Goal: Task Accomplishment & Management: Manage account settings

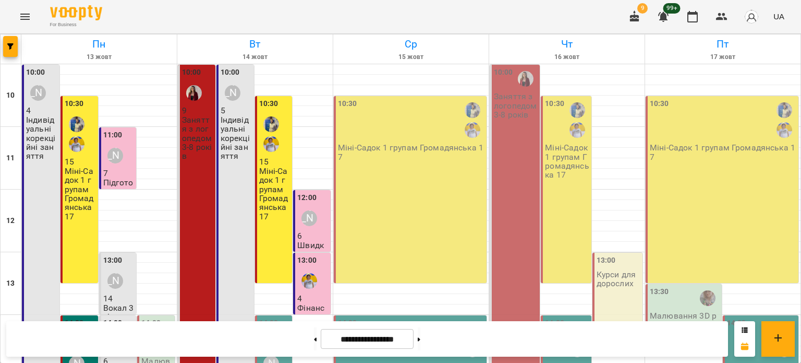
scroll to position [156, 0]
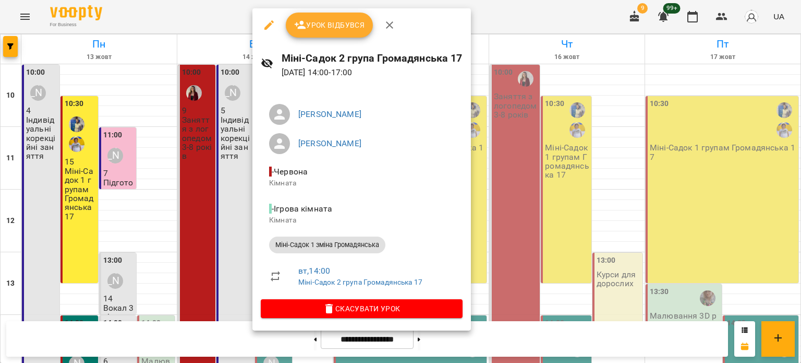
click at [329, 19] on span "Урок відбувся" at bounding box center [329, 25] width 71 height 13
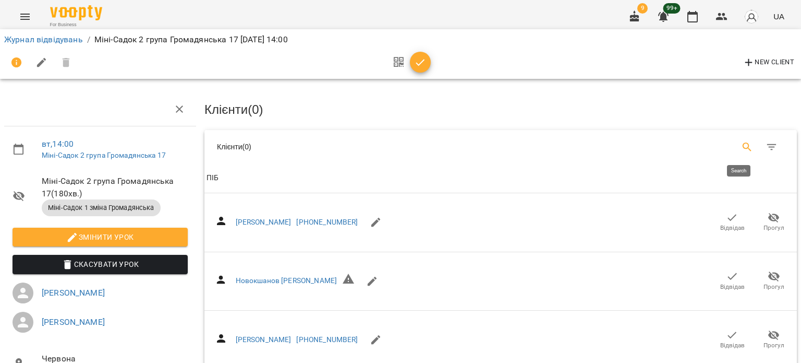
click at [742, 146] on icon "Search" at bounding box center [747, 147] width 13 height 13
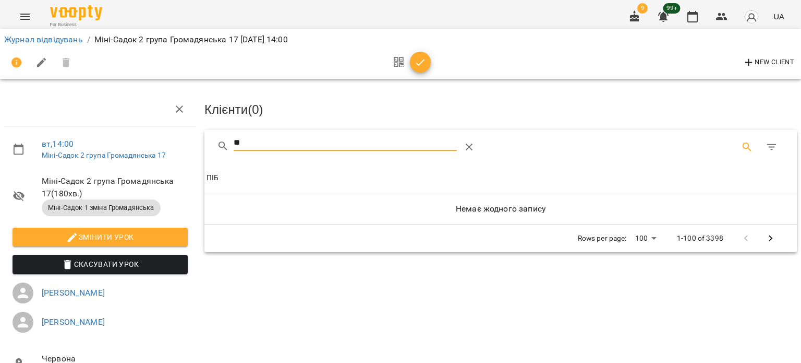
type input "*"
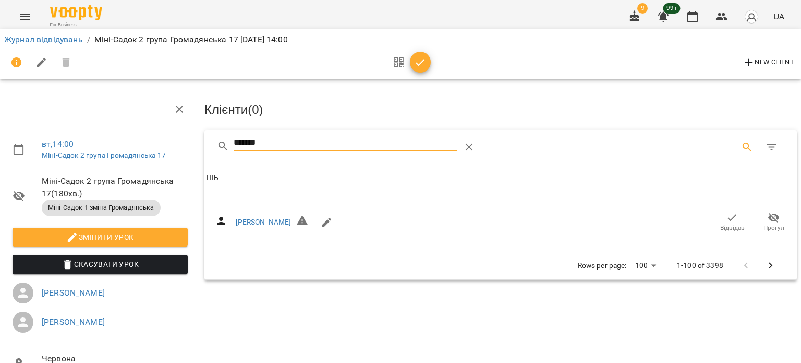
click at [726, 219] on icon "button" at bounding box center [732, 217] width 13 height 13
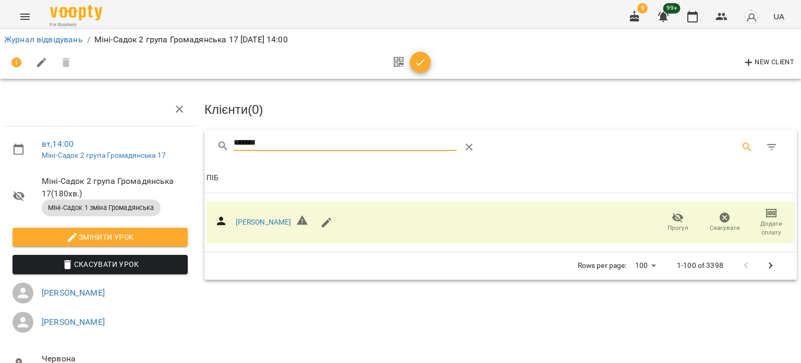
drag, startPoint x: 328, startPoint y: 136, endPoint x: 180, endPoint y: 146, distance: 148.0
click at [200, 140] on div "Клієнти ( 0 ) ******* Клієнти ( 0 ) ПІБ ПІБ [PERSON_NAME] Прогул Скасувати Дода…" at bounding box center [500, 287] width 601 height 399
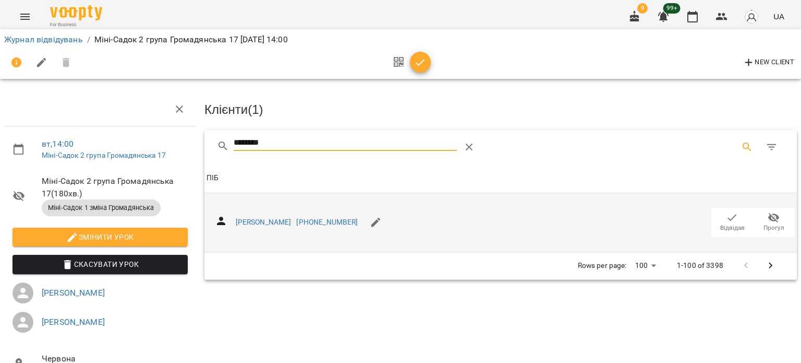
click at [726, 219] on icon "button" at bounding box center [732, 217] width 13 height 13
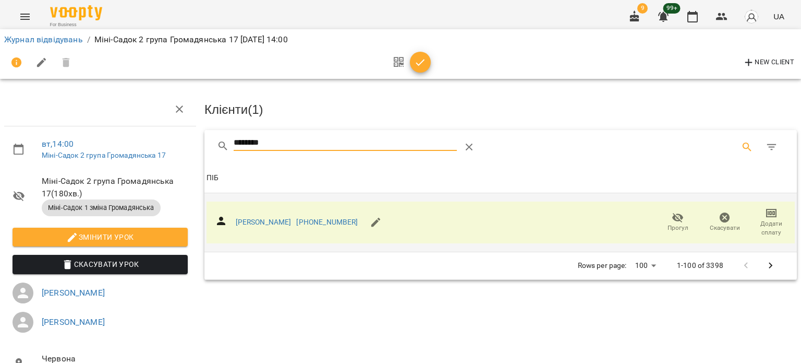
drag, startPoint x: 292, startPoint y: 141, endPoint x: 195, endPoint y: 148, distance: 97.8
click at [195, 148] on div "вт , 14:00 Міні-Садок 2 група Громадянська 17 Міні-Садок 2 група Громадянська 1…" at bounding box center [401, 280] width 810 height 476
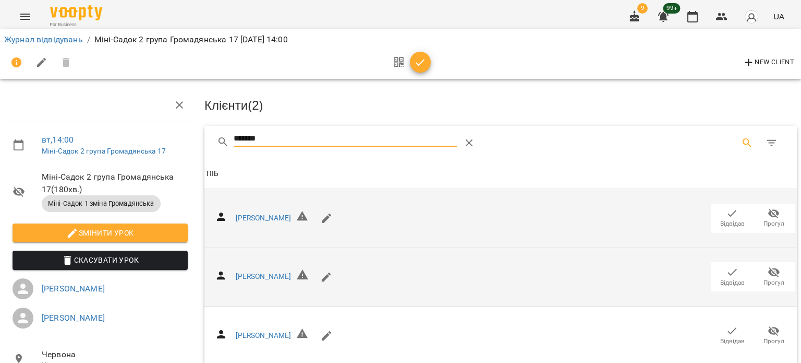
scroll to position [261, 0]
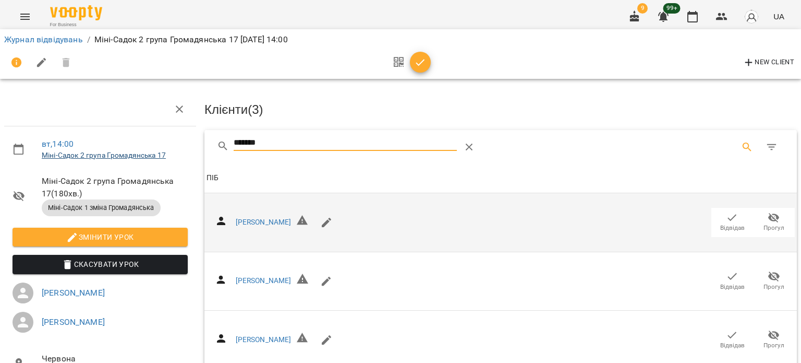
drag, startPoint x: 272, startPoint y: 142, endPoint x: 165, endPoint y: 151, distance: 106.7
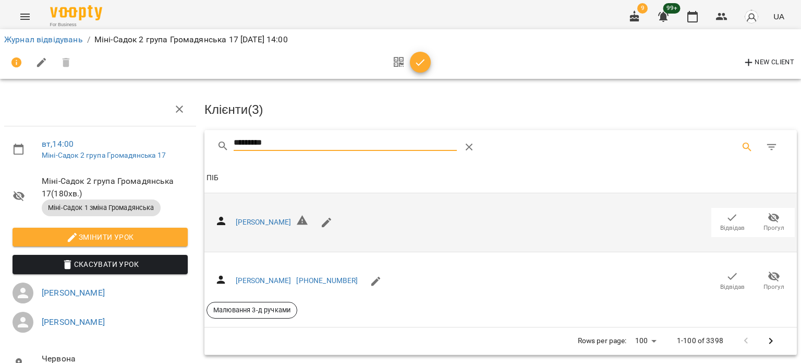
click at [731, 278] on span "Відвідав" at bounding box center [732, 280] width 29 height 21
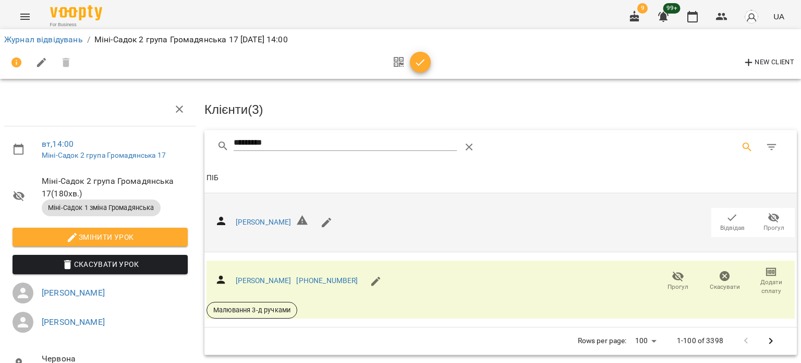
click at [351, 144] on input "*********" at bounding box center [346, 143] width 224 height 17
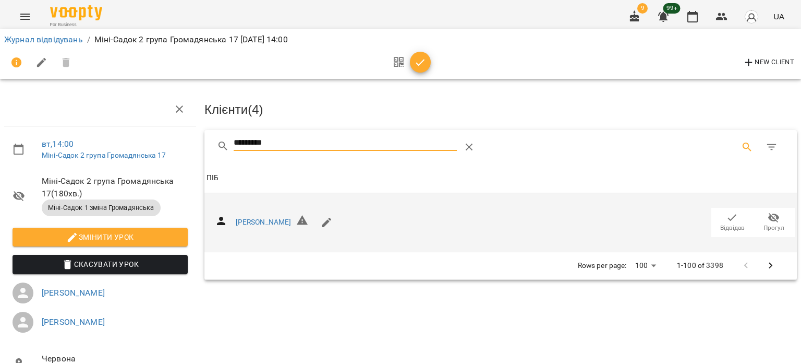
type input "*********"
click at [720, 223] on span "Відвідав" at bounding box center [732, 227] width 25 height 9
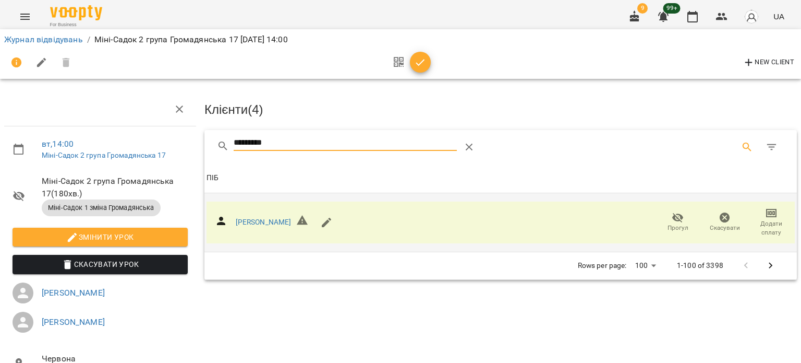
drag, startPoint x: 313, startPoint y: 139, endPoint x: 219, endPoint y: 145, distance: 94.1
click at [219, 145] on div "*********" at bounding box center [377, 147] width 321 height 25
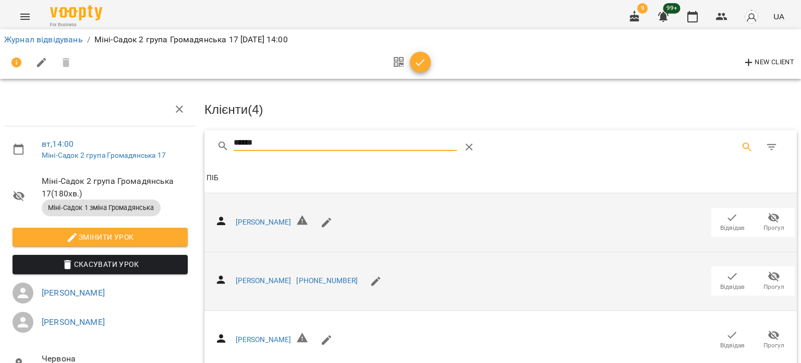
click at [728, 287] on span "Відвідав" at bounding box center [732, 286] width 25 height 9
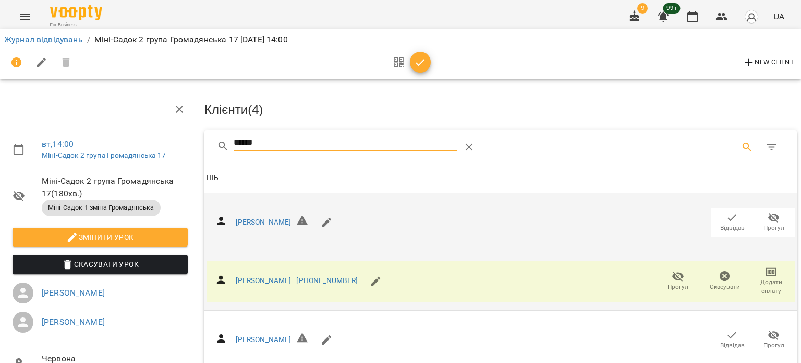
drag, startPoint x: 321, startPoint y: 141, endPoint x: 185, endPoint y: 160, distance: 137.4
click at [185, 160] on div "вт , 14:00 Міні-Садок 2 група Громадянська 17 Міні-Садок 2 група Громадянська 1…" at bounding box center [401, 280] width 810 height 476
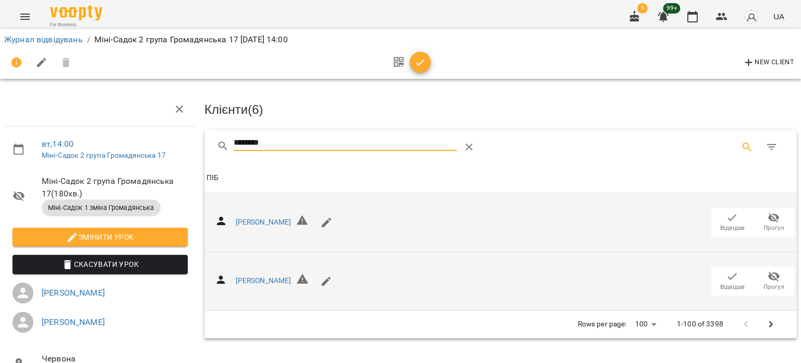
type input "********"
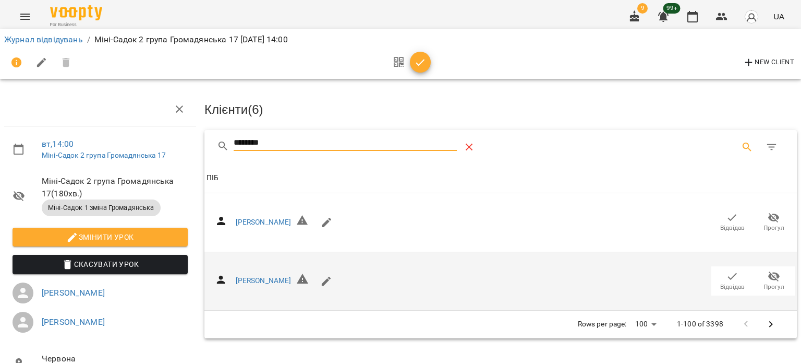
drag, startPoint x: 722, startPoint y: 223, endPoint x: 457, endPoint y: 143, distance: 276.3
click at [722, 223] on span "Відвідав" at bounding box center [732, 227] width 25 height 9
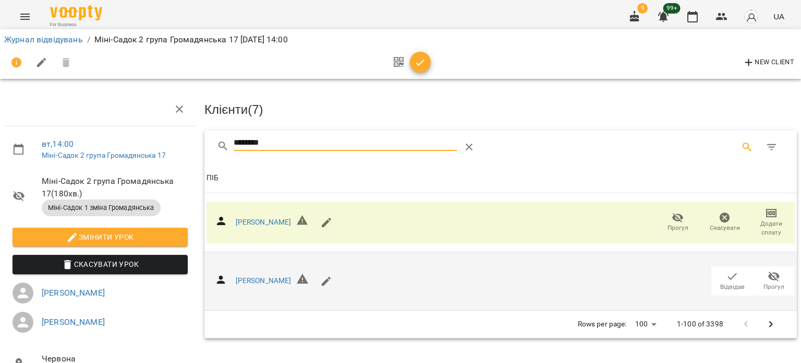
drag, startPoint x: 293, startPoint y: 137, endPoint x: 140, endPoint y: 139, distance: 153.4
click at [140, 139] on div "вт , 14:00 Міні-Садок 2 група Громадянська 17 Міні-Садок 2 група Громадянська 1…" at bounding box center [401, 280] width 810 height 476
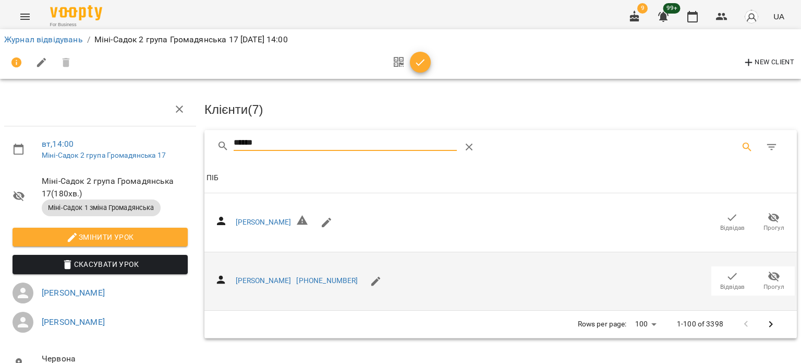
drag, startPoint x: 731, startPoint y: 216, endPoint x: 289, endPoint y: 150, distance: 446.8
click at [730, 216] on span "Відвідав" at bounding box center [732, 221] width 29 height 21
drag, startPoint x: 252, startPoint y: 146, endPoint x: 147, endPoint y: 158, distance: 106.6
click at [147, 158] on div "вт , 14:00 Міні-Садок 2 група Громадянська 17 Міні-Садок 2 група Громадянська 1…" at bounding box center [401, 280] width 810 height 476
type input "****"
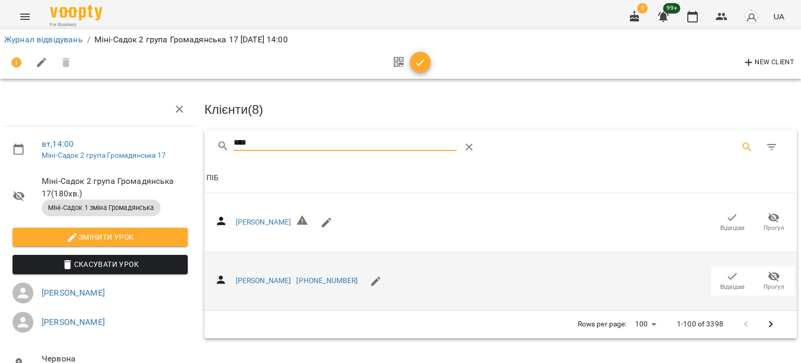
click at [718, 277] on span "Відвідав" at bounding box center [732, 280] width 29 height 21
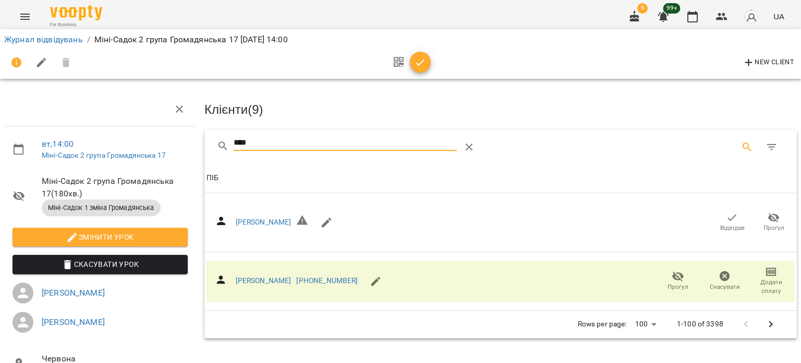
drag, startPoint x: 260, startPoint y: 139, endPoint x: 130, endPoint y: 148, distance: 130.2
click at [130, 148] on div "вт , 14:00 Міні-Садок 2 група Громадянська 17 Міні-Садок 2 група Громадянська 1…" at bounding box center [401, 280] width 810 height 476
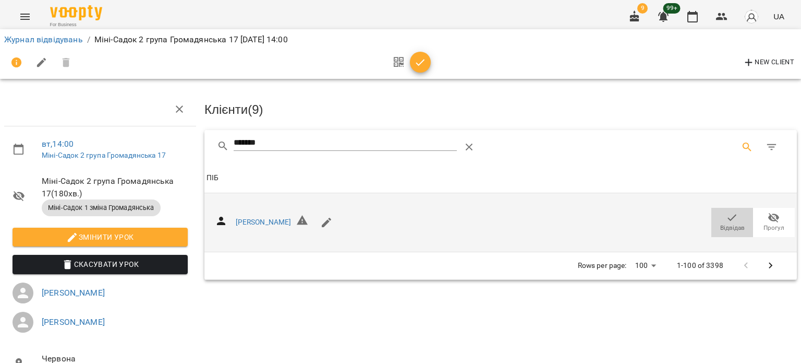
click at [729, 218] on icon "button" at bounding box center [732, 217] width 13 height 13
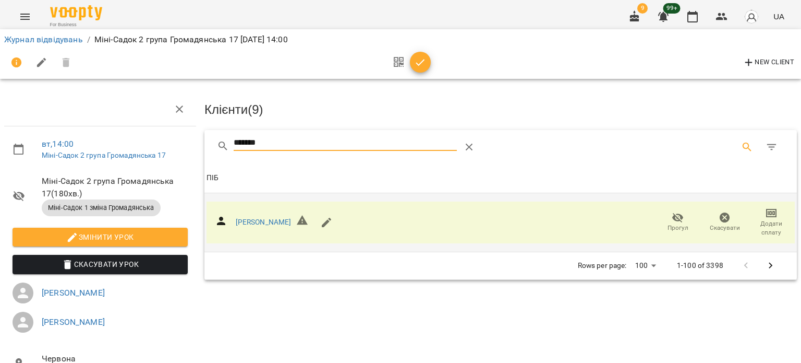
drag, startPoint x: 306, startPoint y: 146, endPoint x: 176, endPoint y: 152, distance: 130.1
click at [177, 152] on div "вт , 14:00 Міні-Садок 2 група Громадянська 17 Міні-Садок 2 група Громадянська 1…" at bounding box center [401, 280] width 810 height 476
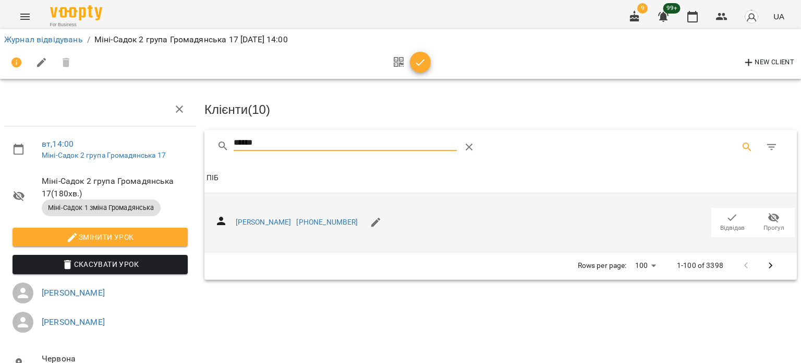
click at [726, 220] on icon "button" at bounding box center [732, 217] width 13 height 13
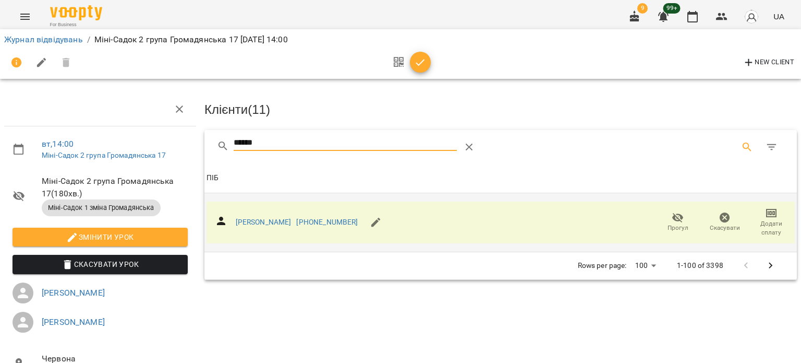
drag, startPoint x: 224, startPoint y: 142, endPoint x: 178, endPoint y: 142, distance: 45.9
click at [183, 143] on div "вт , 14:00 Міні-Садок 2 група Громадянська 17 Міні-Садок 2 група Громадянська 1…" at bounding box center [401, 280] width 810 height 476
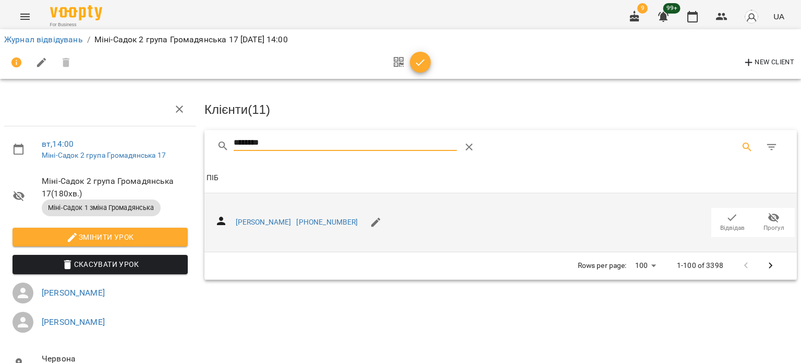
click at [726, 223] on span "Відвідав" at bounding box center [732, 227] width 25 height 9
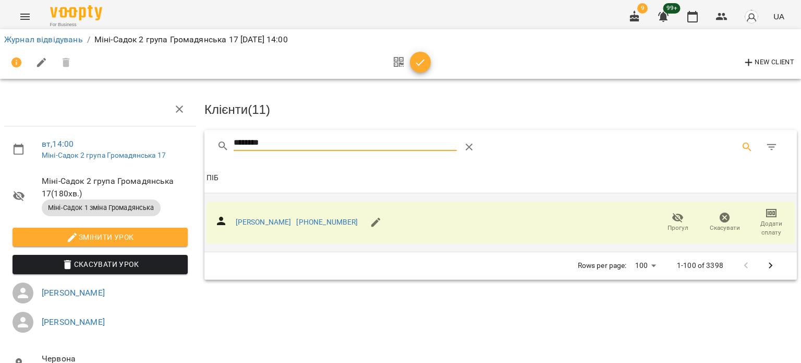
drag, startPoint x: 336, startPoint y: 138, endPoint x: 121, endPoint y: 147, distance: 215.6
click at [121, 147] on div "вт , 14:00 Міні-Садок 2 група Громадянська 17 Міні-Садок 2 група Громадянська 1…" at bounding box center [401, 280] width 810 height 476
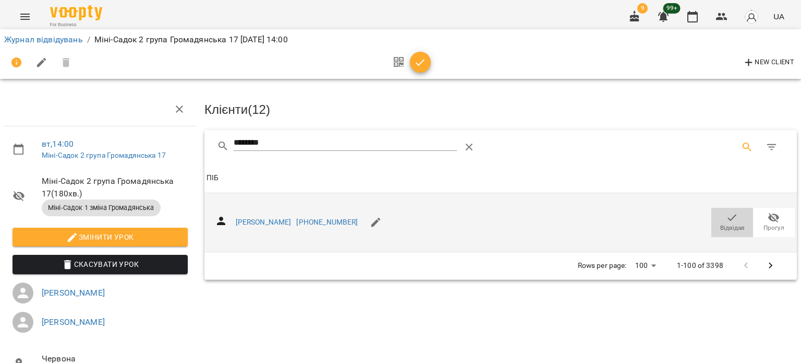
click at [726, 223] on span "Відвідав" at bounding box center [732, 227] width 25 height 9
drag, startPoint x: 298, startPoint y: 139, endPoint x: 131, endPoint y: 144, distance: 167.0
click at [131, 144] on div "вт , 14:00 Міні-Садок 2 група Громадянська 17 Міні-Садок 2 група Громадянська 1…" at bounding box center [401, 280] width 810 height 476
click at [728, 215] on icon "button" at bounding box center [732, 217] width 13 height 13
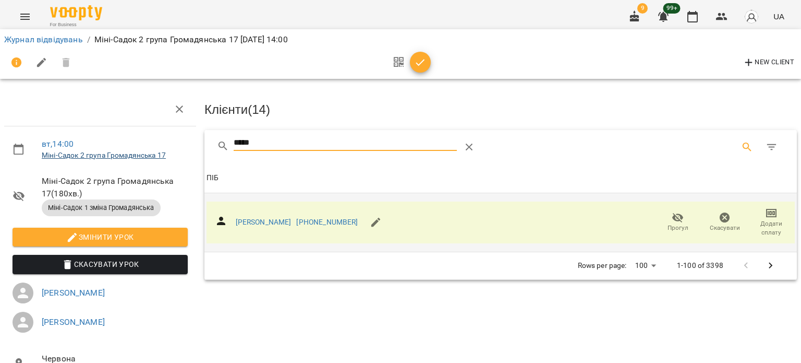
drag, startPoint x: 227, startPoint y: 146, endPoint x: 155, endPoint y: 155, distance: 73.2
click at [155, 155] on div "вт , 14:00 Міні-Садок 2 група Громадянська 17 Міні-Садок 2 група Громадянська 1…" at bounding box center [401, 280] width 810 height 476
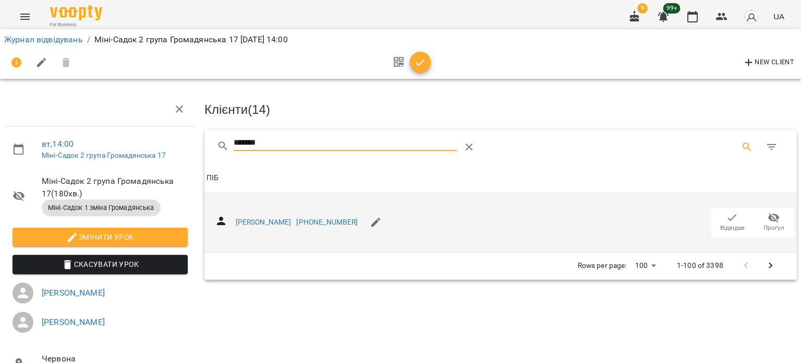
type input "*******"
click at [726, 221] on icon "button" at bounding box center [732, 217] width 13 height 13
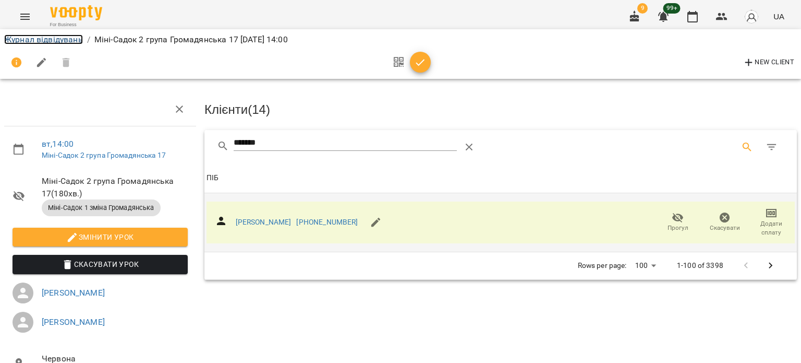
click at [43, 36] on link "Журнал відвідувань" at bounding box center [43, 39] width 79 height 10
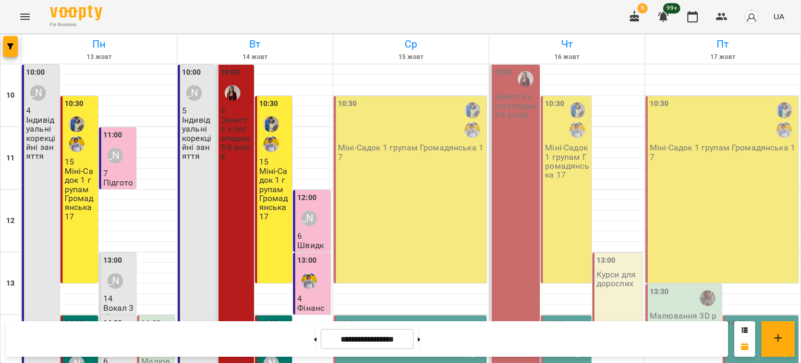
click at [233, 159] on p "Заняття з логопедом 3-8 років" at bounding box center [236, 137] width 31 height 45
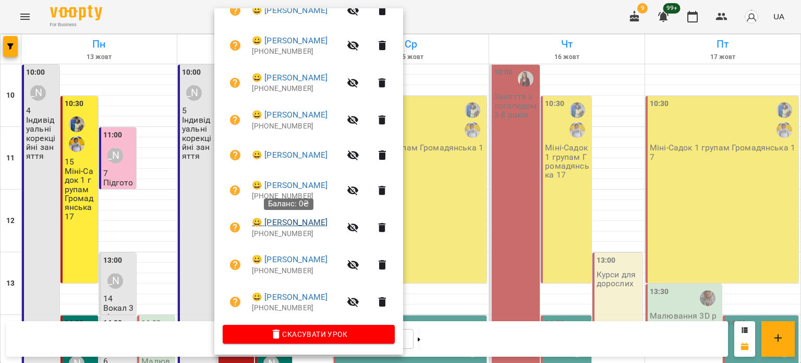
scroll to position [252, 0]
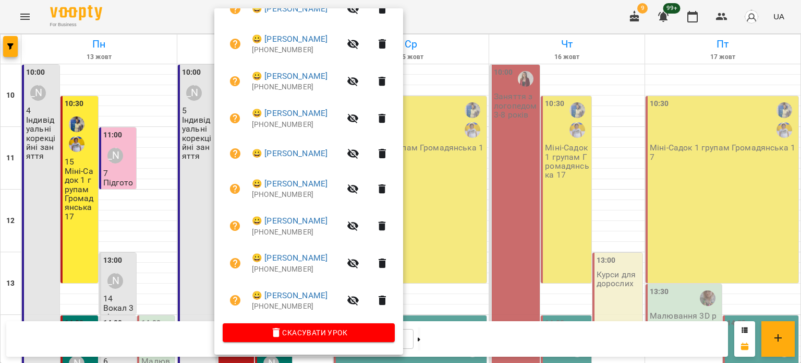
click at [383, 191] on icon "button" at bounding box center [382, 188] width 7 height 9
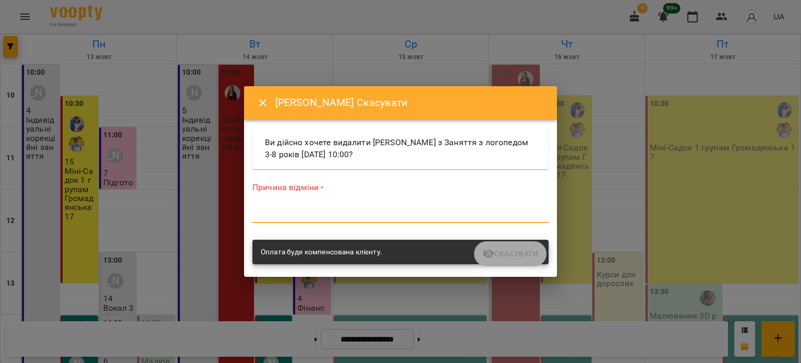
click at [362, 212] on textarea at bounding box center [400, 214] width 296 height 10
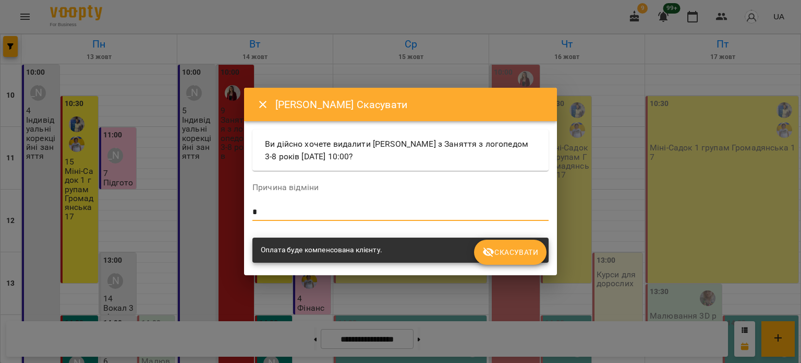
type textarea "*"
click at [503, 256] on span "Скасувати" at bounding box center [511, 252] width 56 height 13
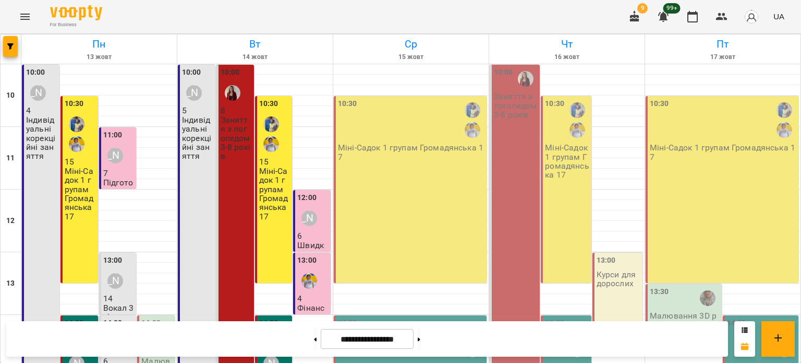
click at [223, 162] on div "10:00 8 Заняття з логопедом 3-8 років" at bounding box center [235, 236] width 38 height 343
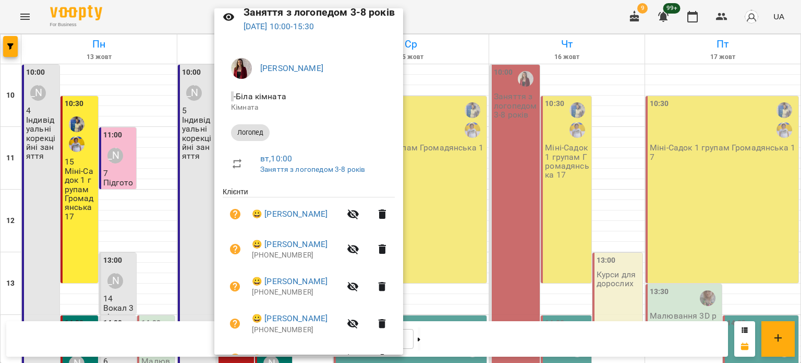
scroll to position [0, 0]
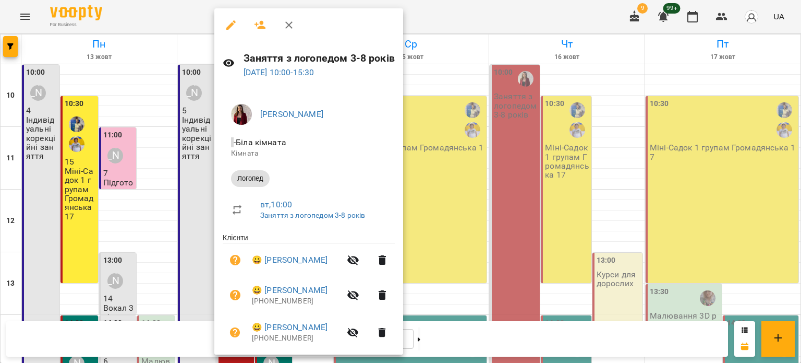
click at [467, 15] on div at bounding box center [400, 181] width 801 height 363
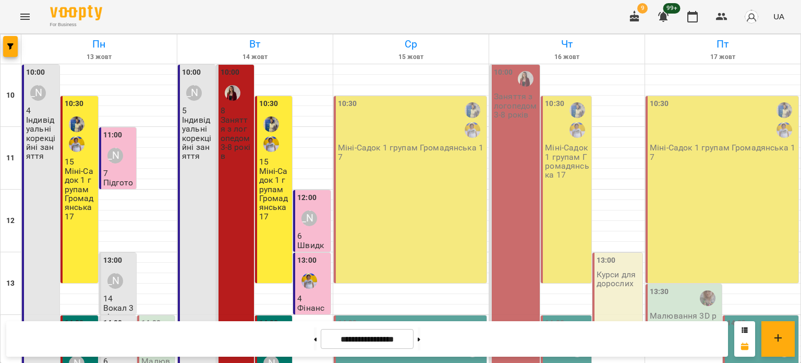
click at [236, 187] on div "10:00 8 Заняття з логопедом 3-8 років" at bounding box center [235, 236] width 38 height 343
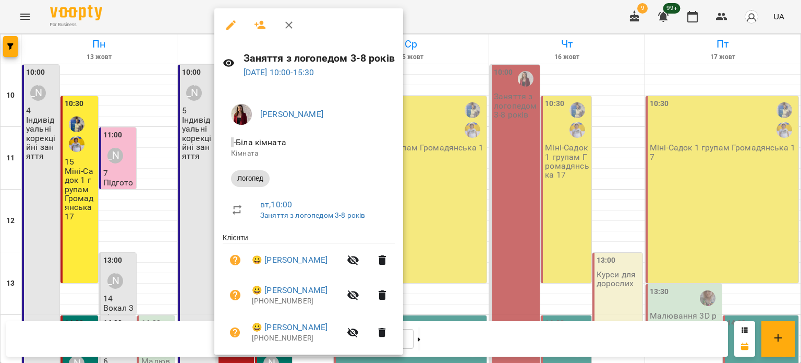
click at [259, 27] on icon "button" at bounding box center [260, 25] width 11 height 8
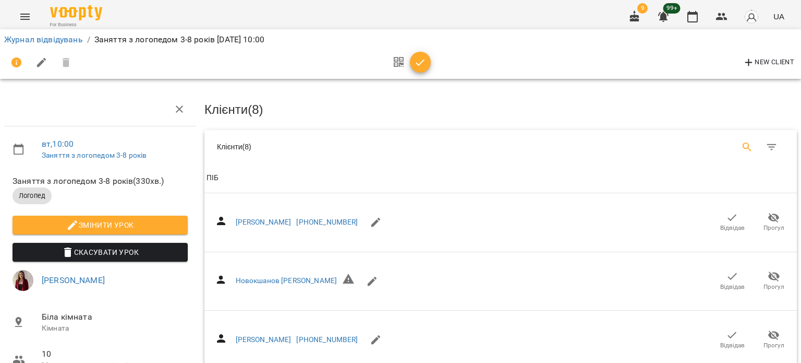
click at [741, 143] on icon "Search" at bounding box center [747, 147] width 13 height 13
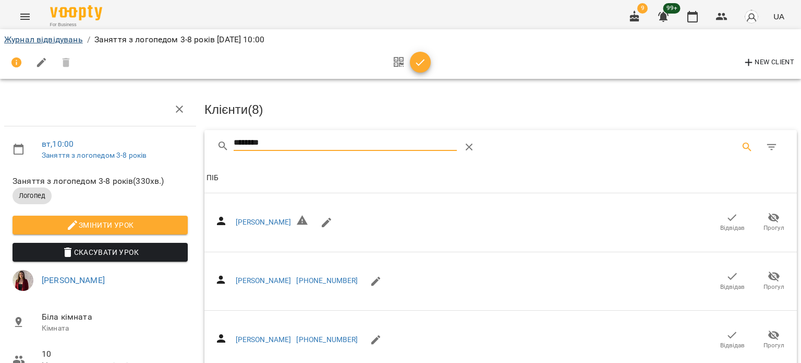
type input "********"
click at [56, 34] on link "Журнал відвідувань" at bounding box center [43, 39] width 79 height 10
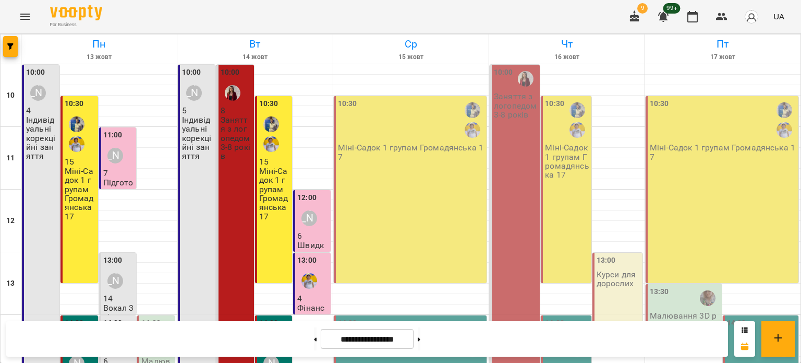
scroll to position [209, 0]
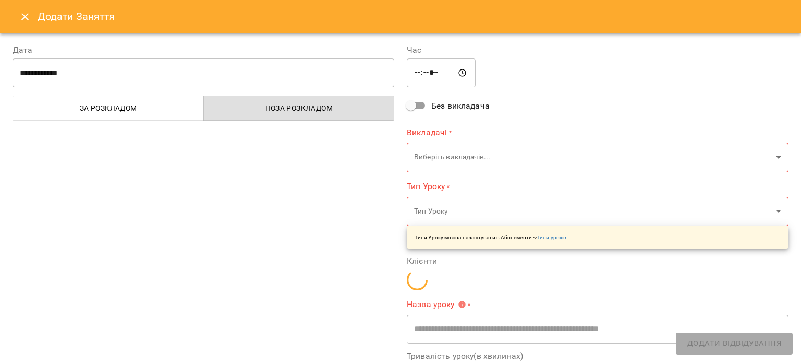
type input "**********"
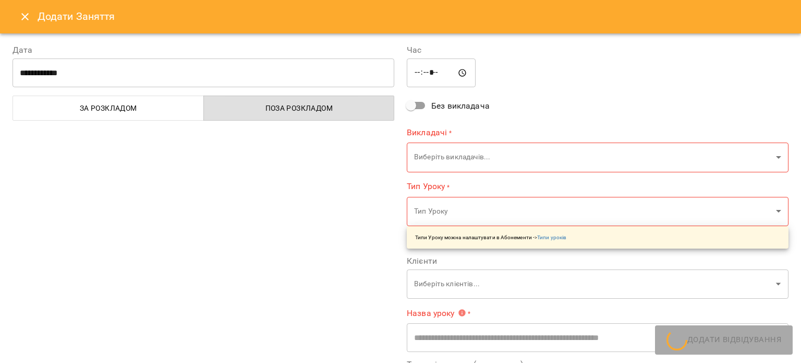
click at [415, 72] on input "*****" at bounding box center [441, 72] width 69 height 29
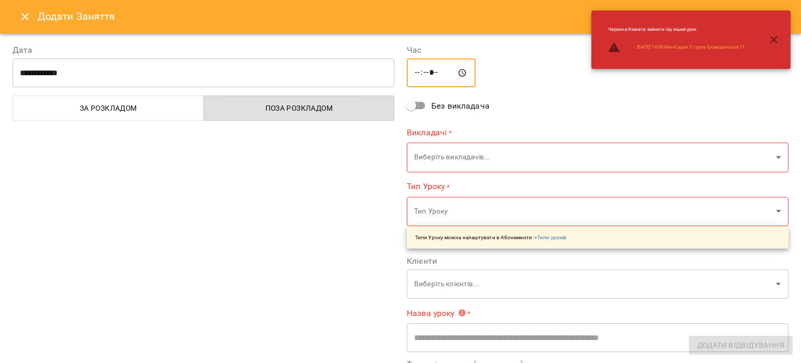
type input "*****"
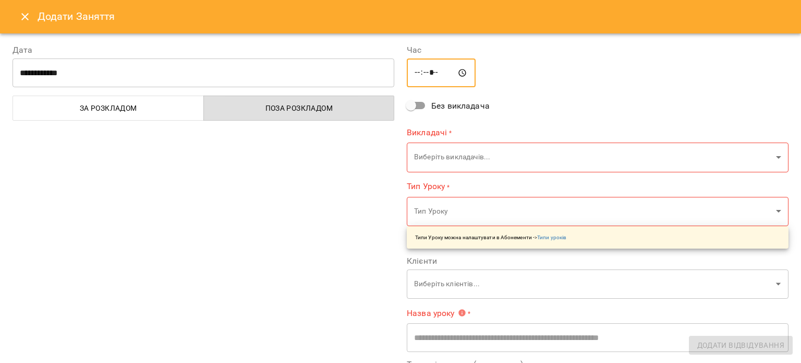
click at [520, 82] on div "***** ​" at bounding box center [598, 72] width 382 height 29
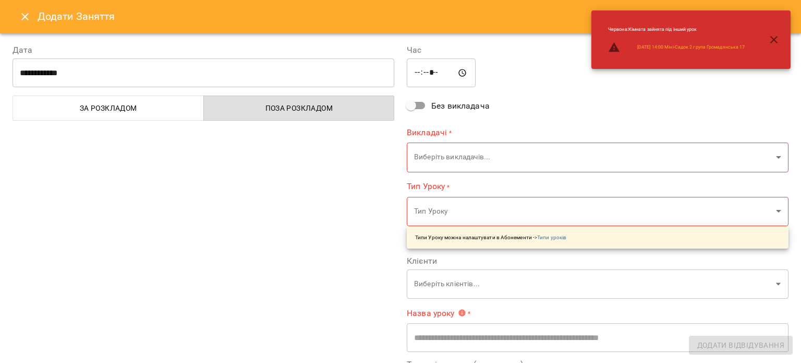
click at [466, 160] on body "For Business 9 99+ UA [DATE] [DATE] [DATE] [DATE] [DATE] 11 12 13 14 15 16 17 1…" at bounding box center [400, 306] width 801 height 612
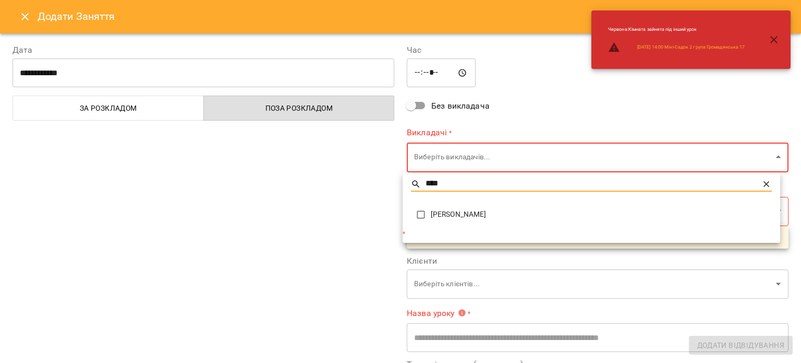
type input "****"
click at [459, 212] on span "[PERSON_NAME]" at bounding box center [601, 214] width 341 height 10
type input "**********"
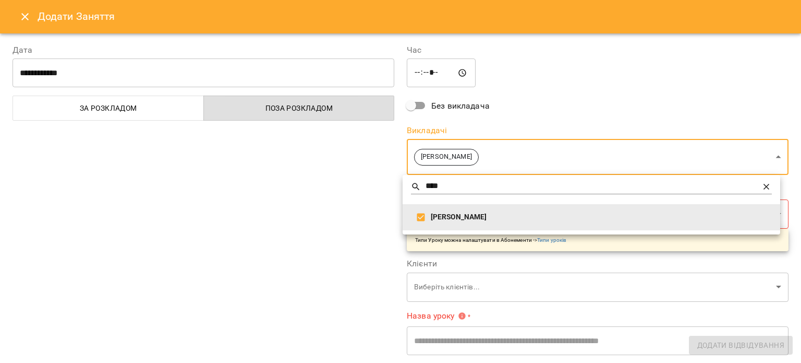
click at [339, 232] on div at bounding box center [400, 181] width 801 height 363
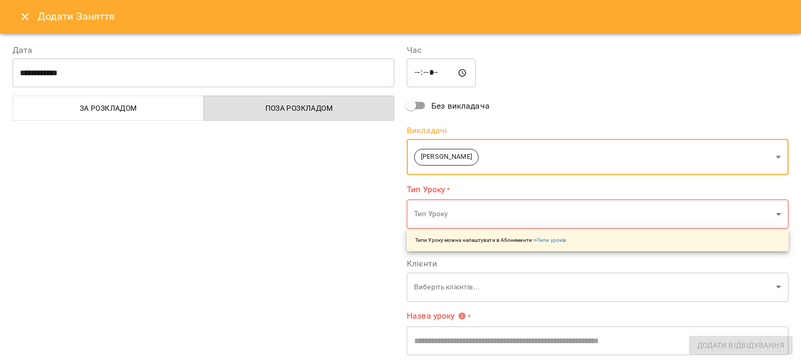
click at [455, 218] on body "For Business 9 99+ UA [DATE] [DATE] [DATE] [DATE] [DATE] 11 12 13 14 15 16 17 1…" at bounding box center [400, 306] width 801 height 612
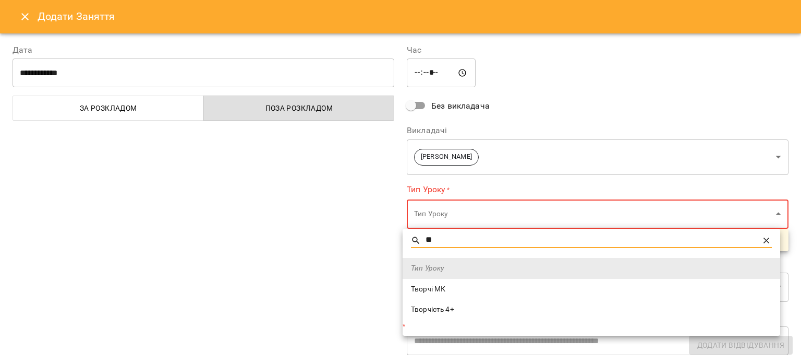
type input "**"
drag, startPoint x: 447, startPoint y: 291, endPoint x: 376, endPoint y: 287, distance: 71.6
click at [447, 291] on span "Творчі МК" at bounding box center [591, 289] width 361 height 10
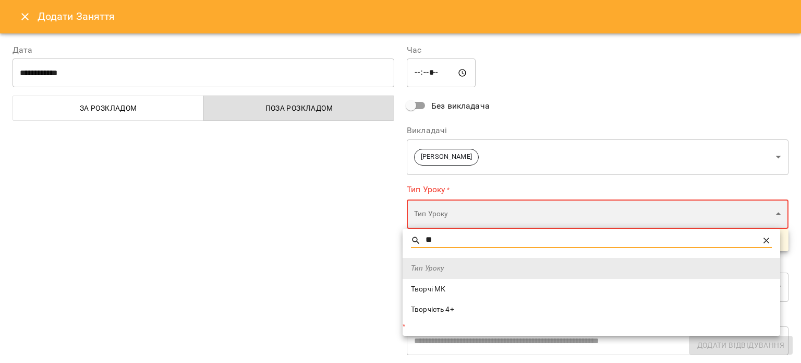
type input "*********"
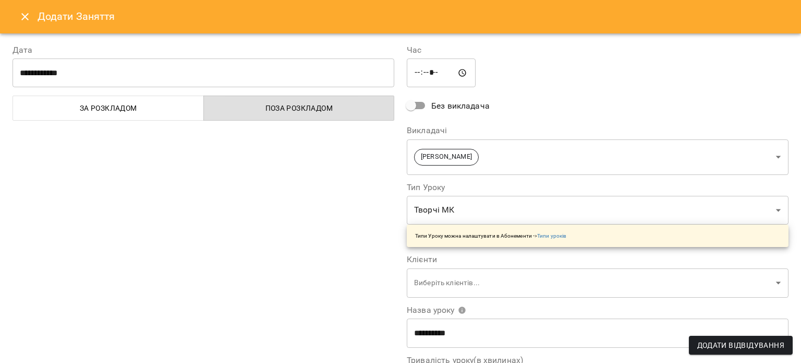
click at [336, 291] on div "**********" at bounding box center [203, 265] width 394 height 469
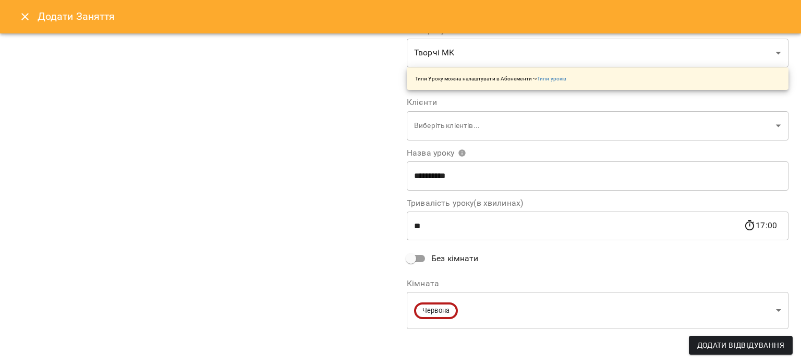
scroll to position [158, 0]
click at [453, 318] on body "For Business 9 99+ UA [DATE] [DATE] [DATE] [DATE] [DATE] 11 12 13 14 15 16 17 1…" at bounding box center [400, 306] width 801 height 612
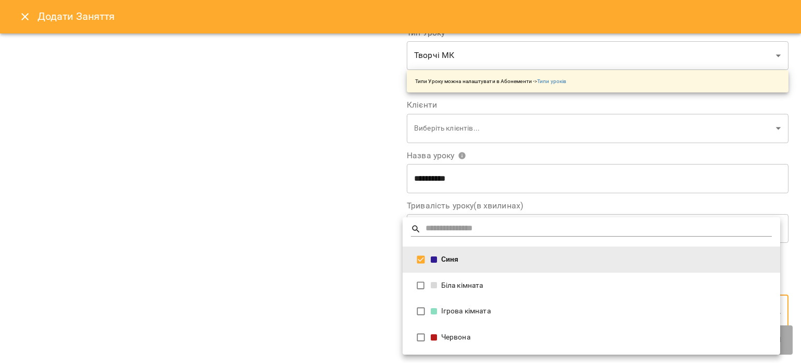
type input "**********"
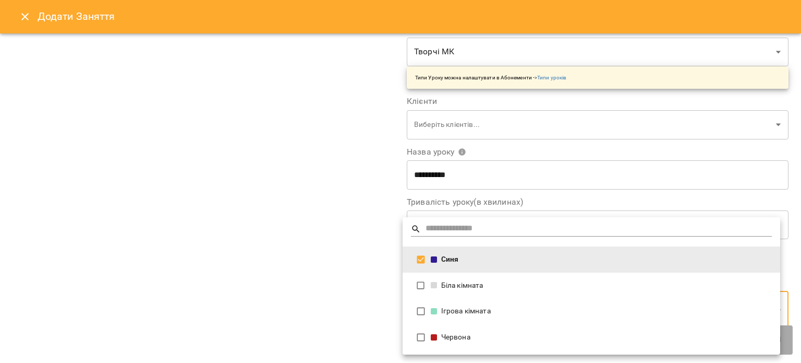
click at [319, 306] on div at bounding box center [400, 181] width 801 height 363
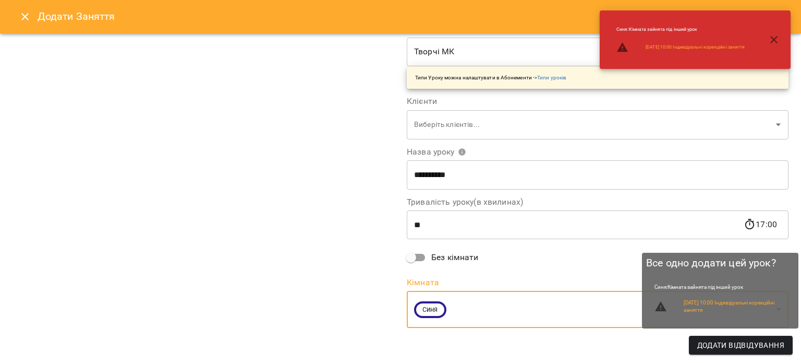
click at [714, 348] on span "Додати Відвідування" at bounding box center [740, 345] width 87 height 13
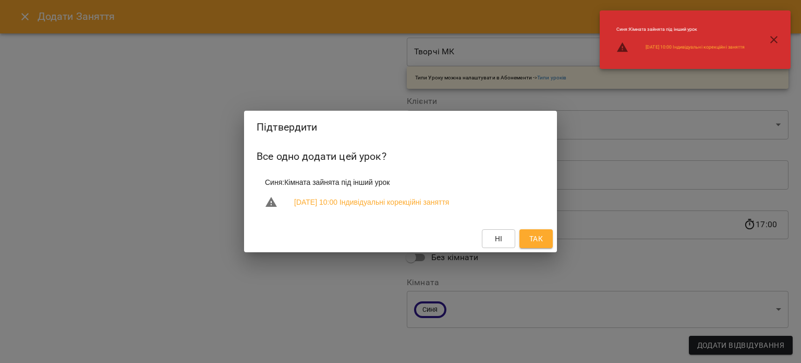
click at [542, 241] on span "Так" at bounding box center [536, 238] width 14 height 13
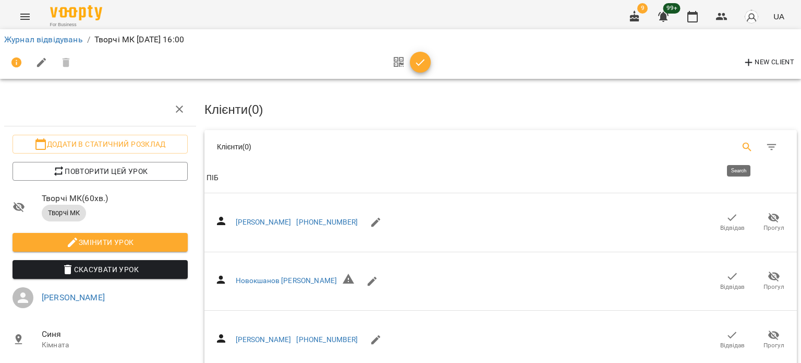
click at [741, 142] on icon "Search" at bounding box center [747, 147] width 13 height 13
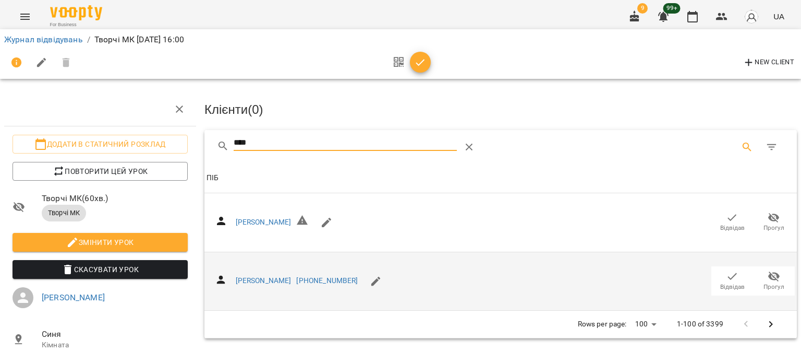
click at [726, 276] on icon "button" at bounding box center [732, 276] width 13 height 13
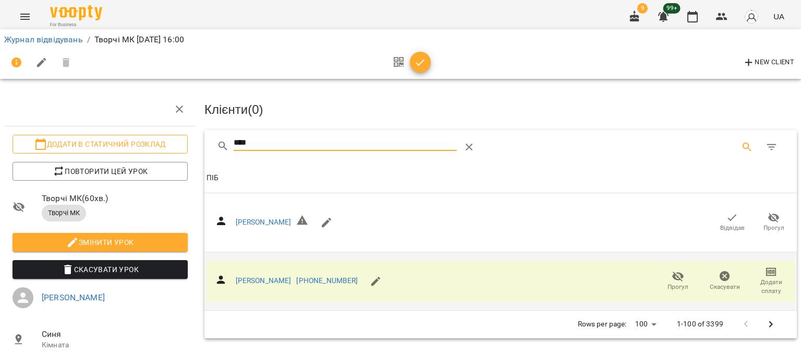
drag, startPoint x: 309, startPoint y: 134, endPoint x: 165, endPoint y: 143, distance: 144.3
click at [165, 143] on div "Додати в статичний розклад Повторити цей урок Творчі МК ( 60 хв. ) Творчі МК Зм…" at bounding box center [401, 217] width 810 height 351
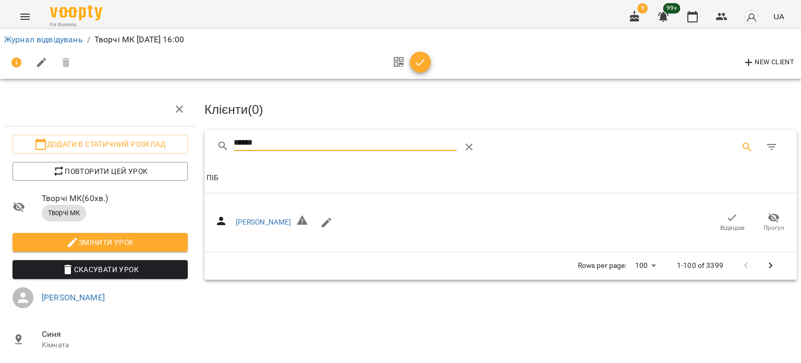
click at [726, 218] on icon "button" at bounding box center [732, 217] width 13 height 13
drag, startPoint x: 230, startPoint y: 147, endPoint x: 86, endPoint y: 152, distance: 143.5
click at [86, 152] on div "Додати в статичний розклад Повторити цей урок Творчі МК ( 60 хв. ) Творчі МК Зм…" at bounding box center [401, 217] width 810 height 351
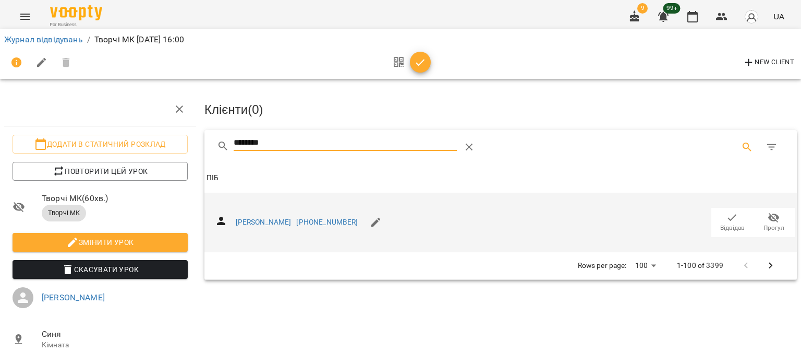
click at [734, 218] on span "Відвідав" at bounding box center [732, 221] width 29 height 21
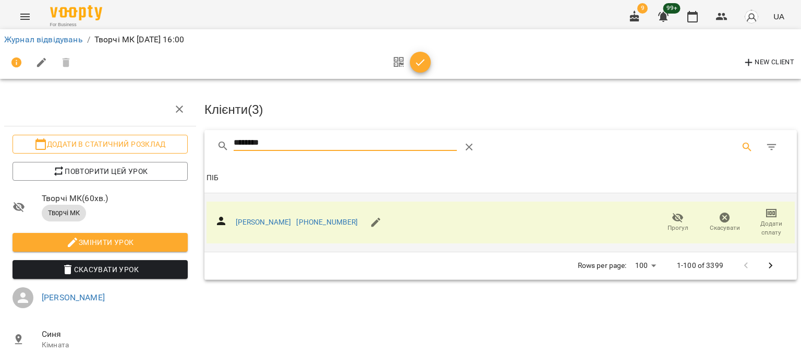
drag, startPoint x: 297, startPoint y: 141, endPoint x: 184, endPoint y: 140, distance: 112.7
click at [184, 140] on div "Додати в статичний розклад Повторити цей урок Творчі МК ( 60 хв. ) Творчі МК Зм…" at bounding box center [401, 231] width 810 height 378
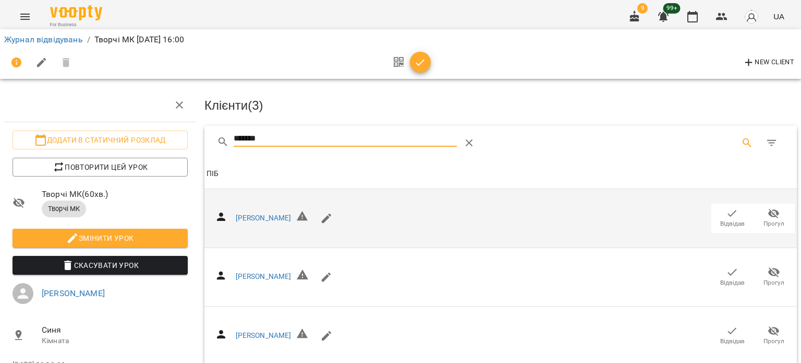
scroll to position [313, 0]
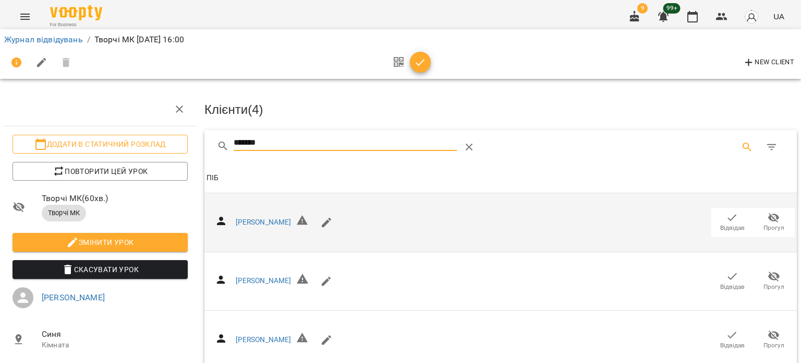
drag, startPoint x: 284, startPoint y: 138, endPoint x: 149, endPoint y: 142, distance: 135.2
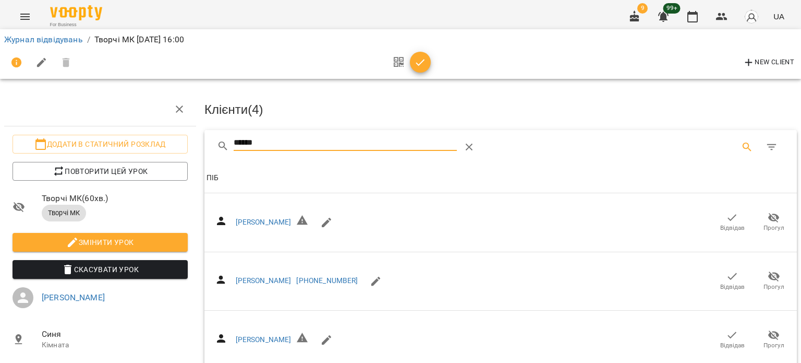
drag, startPoint x: 724, startPoint y: 277, endPoint x: 315, endPoint y: 163, distance: 424.5
click at [726, 276] on icon "button" at bounding box center [732, 276] width 13 height 13
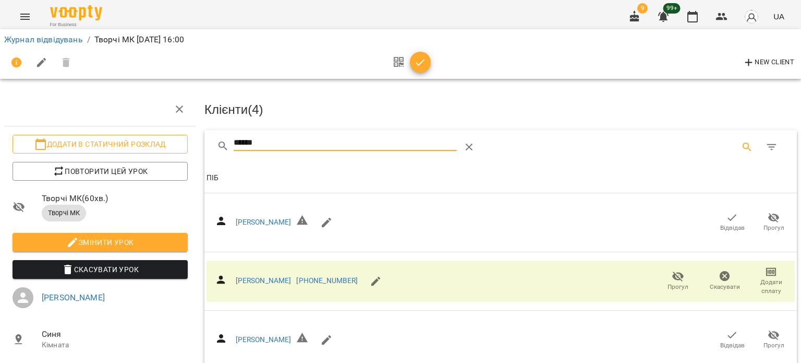
click at [131, 137] on div "Додати в статичний розклад Повторити цей урок Творчі МК ( 60 хв. ) Творчі МК Зм…" at bounding box center [401, 231] width 810 height 378
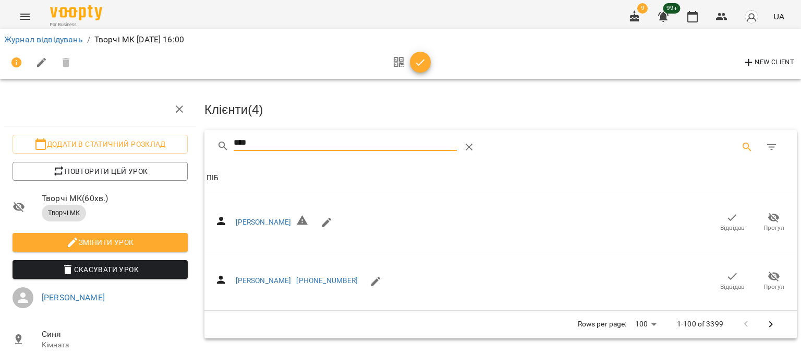
click at [720, 282] on span "Відвідав" at bounding box center [732, 286] width 25 height 9
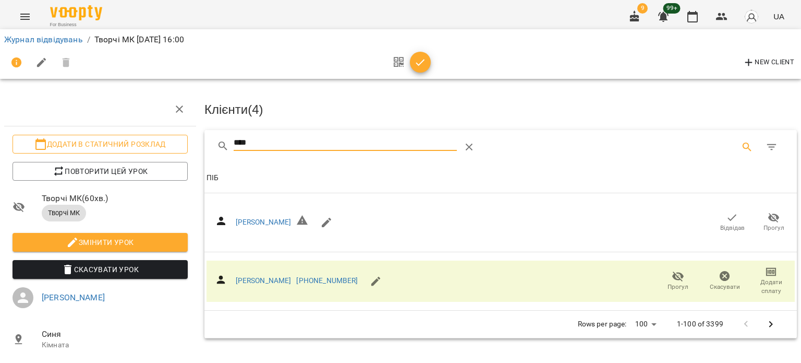
drag, startPoint x: 298, startPoint y: 138, endPoint x: 178, endPoint y: 149, distance: 120.4
click at [178, 149] on div "Додати в статичний розклад Повторити цей урок Творчі МК ( 60 хв. ) Творчі МК Зм…" at bounding box center [401, 231] width 810 height 378
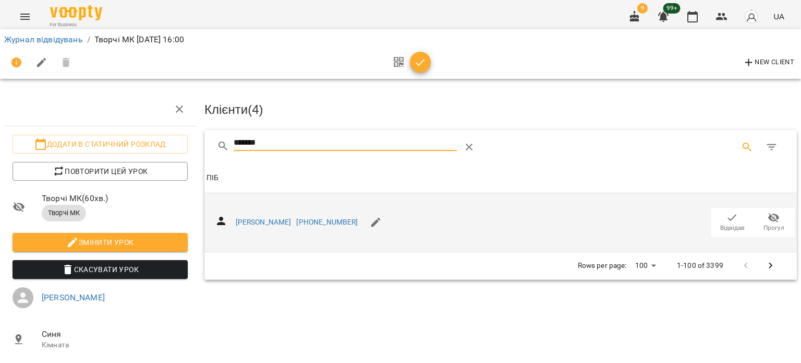
click at [729, 218] on icon "button" at bounding box center [732, 217] width 13 height 13
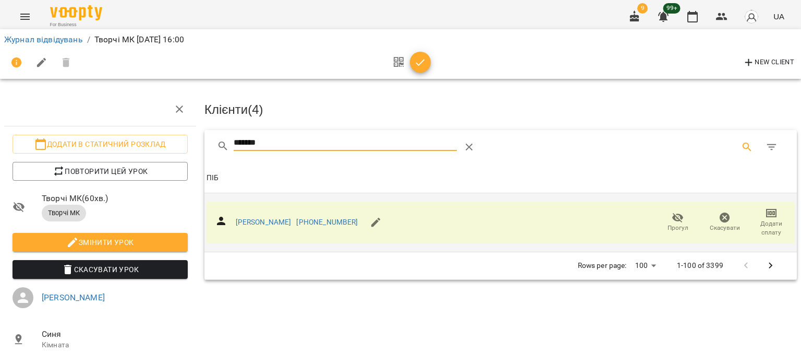
drag, startPoint x: 326, startPoint y: 137, endPoint x: 191, endPoint y: 139, distance: 134.6
click at [191, 139] on div "Додати в статичний розклад Повторити цей урок Творчі МК ( 60 хв. ) Творчі МК Зм…" at bounding box center [401, 231] width 810 height 378
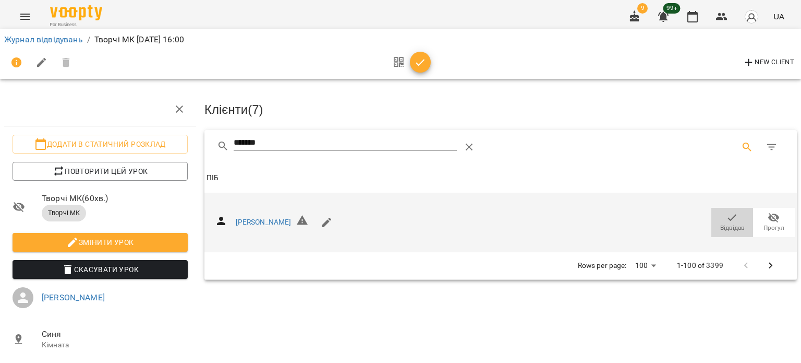
click at [726, 219] on icon "button" at bounding box center [732, 217] width 13 height 13
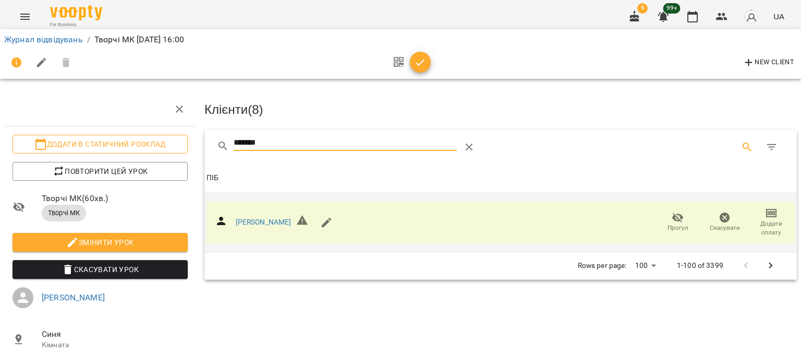
drag, startPoint x: 326, startPoint y: 146, endPoint x: 152, endPoint y: 143, distance: 173.2
click at [152, 143] on div "Додати в статичний розклад Повторити цей урок Творчі МК ( 60 хв. ) Творчі МК Зм…" at bounding box center [401, 231] width 810 height 378
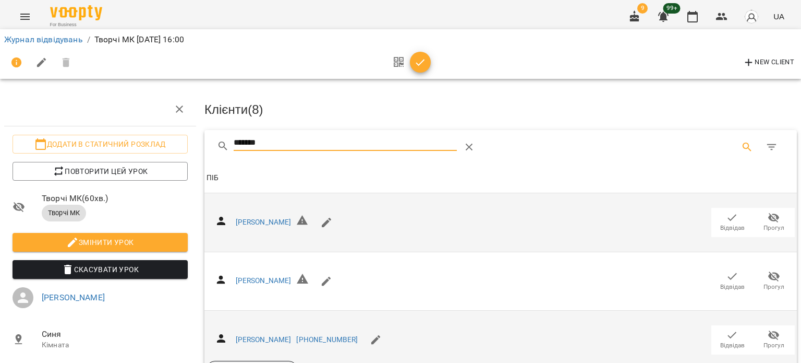
type input "*******"
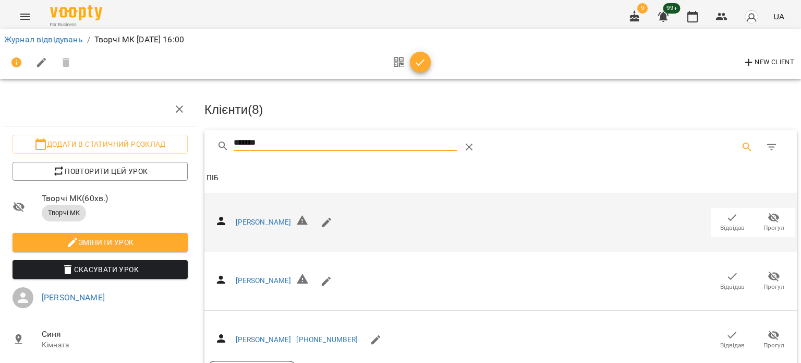
drag, startPoint x: 724, startPoint y: 335, endPoint x: 387, endPoint y: 202, distance: 362.5
click at [726, 334] on icon "button" at bounding box center [732, 335] width 13 height 13
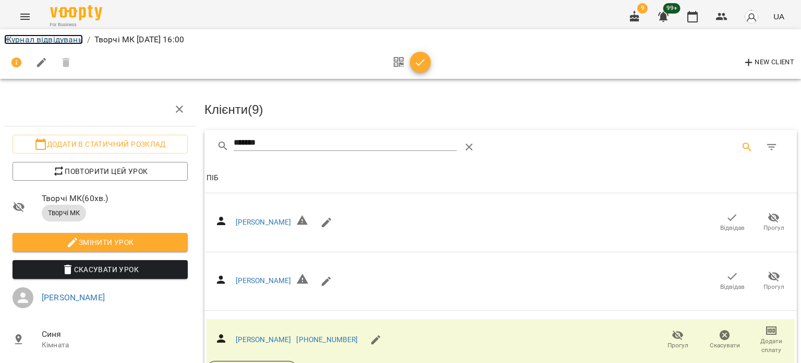
drag, startPoint x: 27, startPoint y: 39, endPoint x: 144, endPoint y: 83, distance: 124.8
click at [27, 39] on link "Журнал відвідувань" at bounding box center [43, 39] width 79 height 10
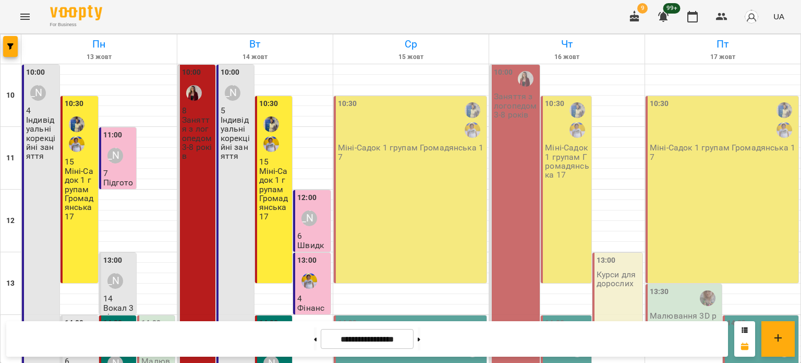
click at [27, 18] on icon "Menu" at bounding box center [25, 16] width 13 height 13
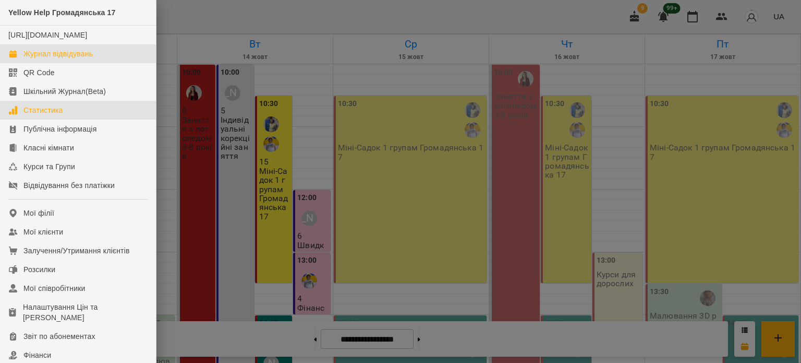
click at [46, 115] on div "Статистика" at bounding box center [43, 110] width 40 height 10
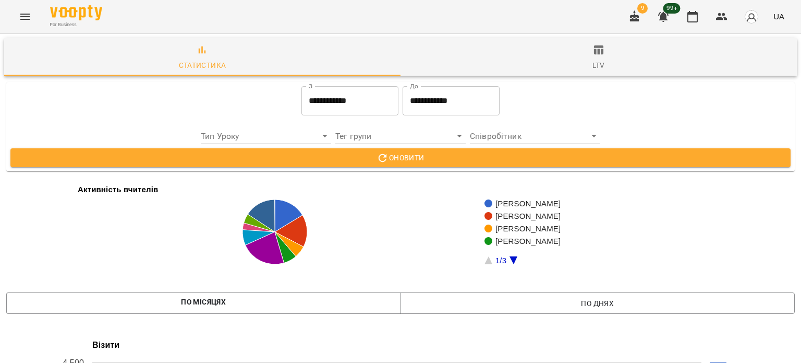
click at [353, 108] on input "**********" at bounding box center [350, 100] width 97 height 29
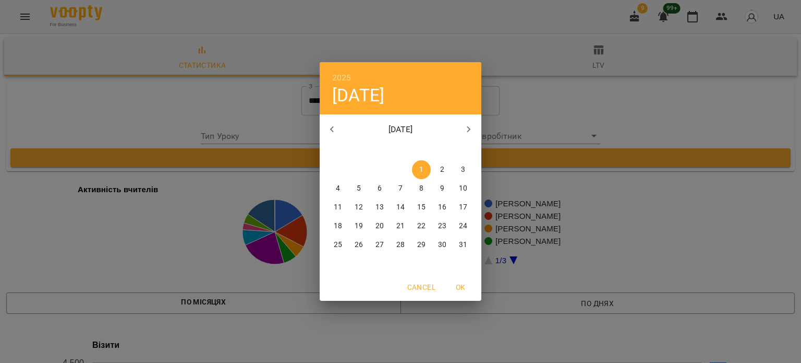
click at [465, 128] on icon "button" at bounding box center [469, 129] width 13 height 13
click at [328, 127] on icon "button" at bounding box center [332, 129] width 13 height 13
click at [358, 208] on p "14" at bounding box center [359, 207] width 8 height 10
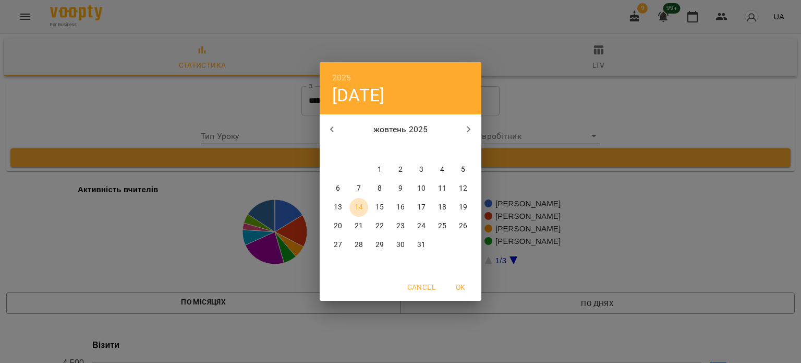
type input "**********"
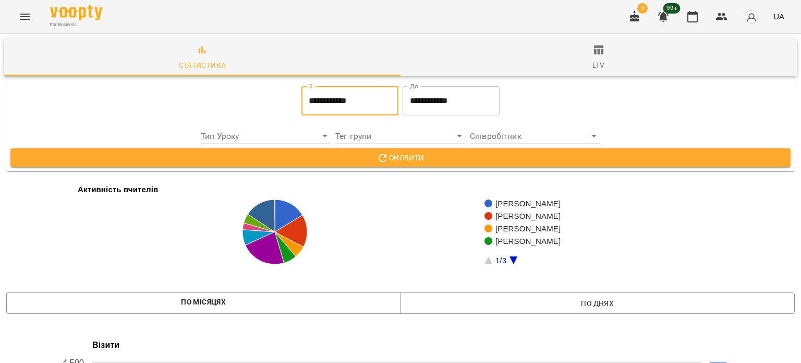
click at [444, 111] on input "**********" at bounding box center [451, 100] width 97 height 29
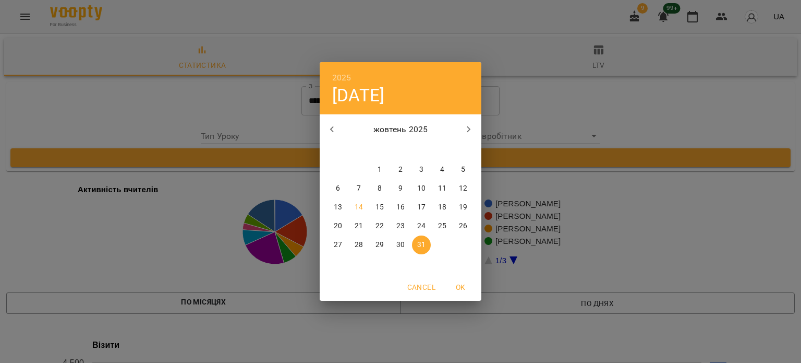
click at [361, 206] on p "14" at bounding box center [359, 207] width 8 height 10
type input "**********"
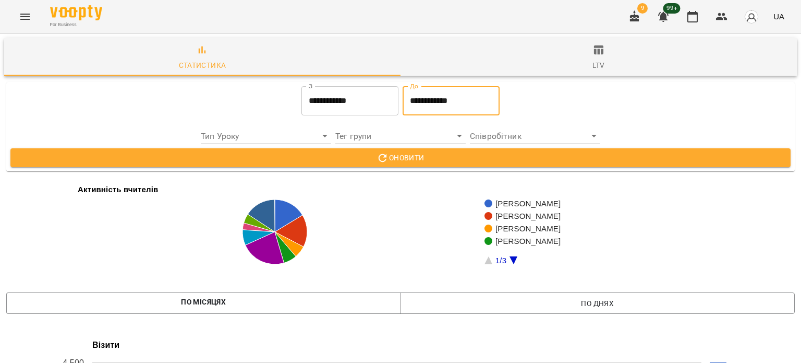
click at [420, 162] on span "Оновити" at bounding box center [401, 157] width 764 height 13
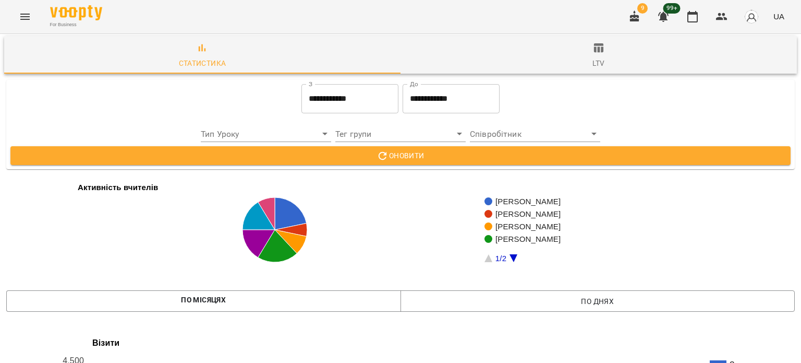
scroll to position [313, 0]
click at [26, 22] on button "Menu" at bounding box center [25, 16] width 25 height 25
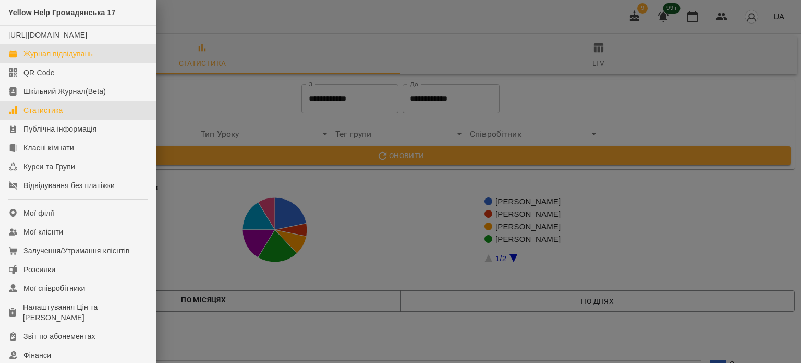
click at [68, 59] on div "Журнал відвідувань" at bounding box center [57, 54] width 69 height 10
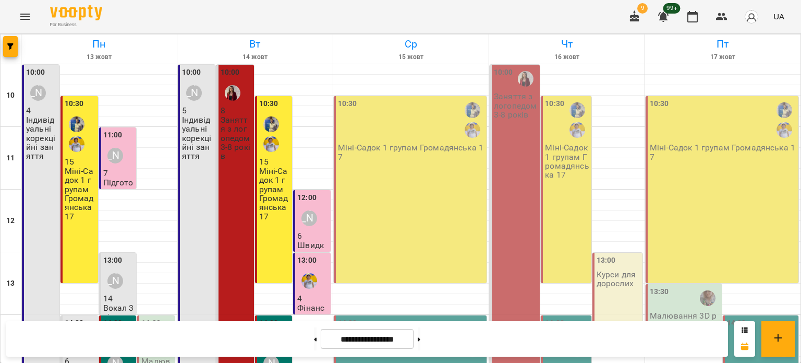
click at [0, 179] on div "[DATE] [DATE] [DATE] [DATE] [DATE] 11 12 13 14 15 16 17 10:00 [PERSON_NAME] 4 І…" at bounding box center [400, 323] width 801 height 578
